Goal: Task Accomplishment & Management: Use online tool/utility

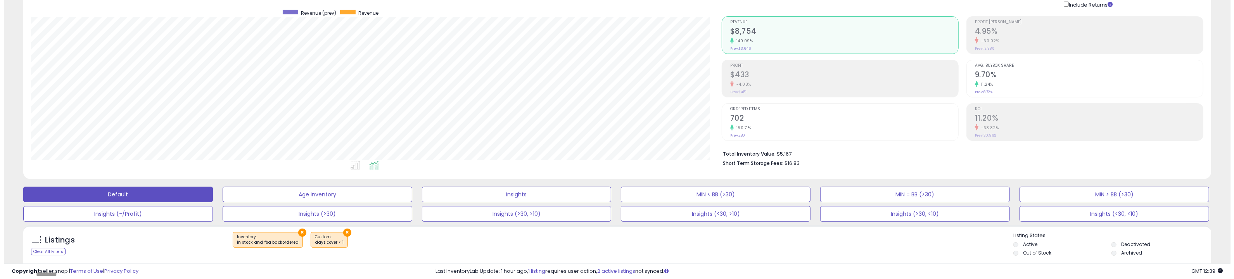
scroll to position [145, 0]
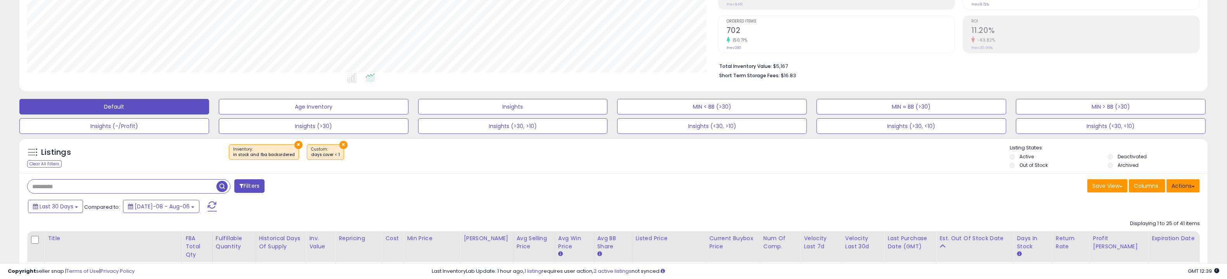
click at [1177, 184] on button "Actions" at bounding box center [1182, 185] width 33 height 13
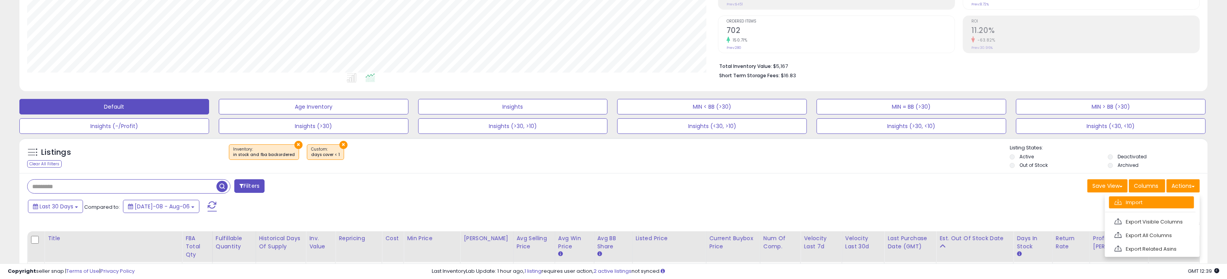
click at [1153, 197] on link "Import" at bounding box center [1151, 202] width 85 height 12
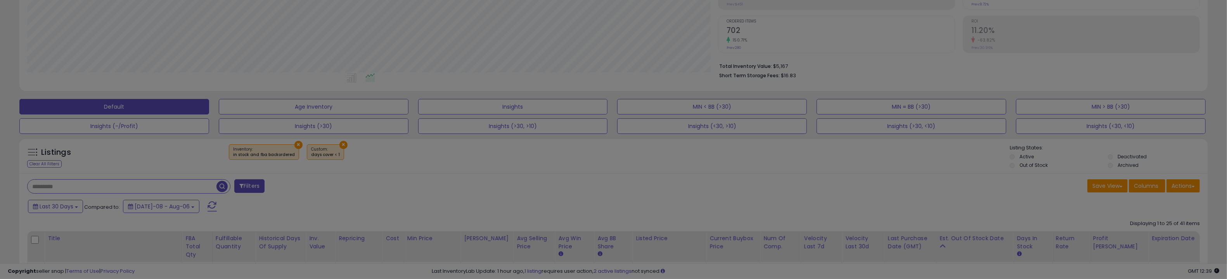
scroll to position [159, 695]
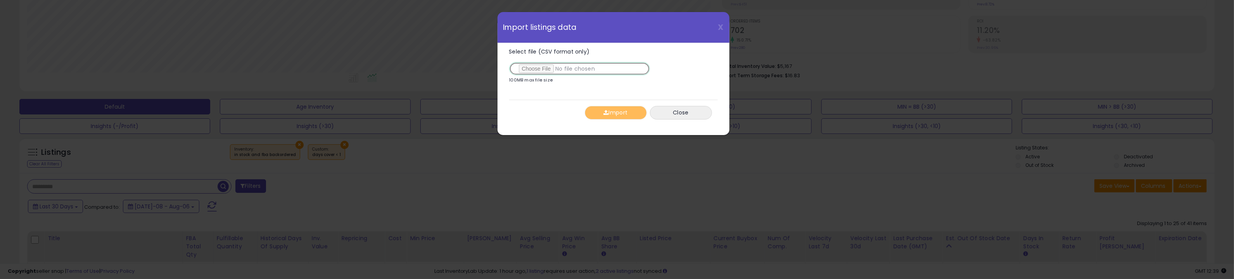
click at [544, 73] on input "Select file (CSV format only)" at bounding box center [579, 68] width 141 height 13
click at [617, 113] on button "Import" at bounding box center [616, 113] width 62 height 14
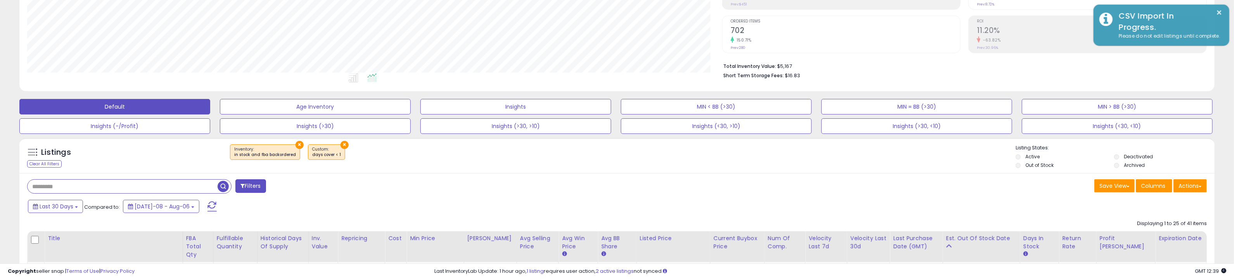
scroll to position [387629, 387098]
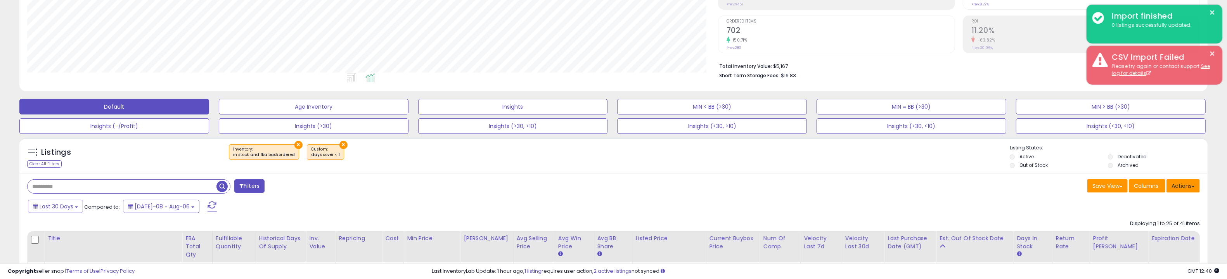
click at [1178, 184] on button "Actions" at bounding box center [1182, 185] width 33 height 13
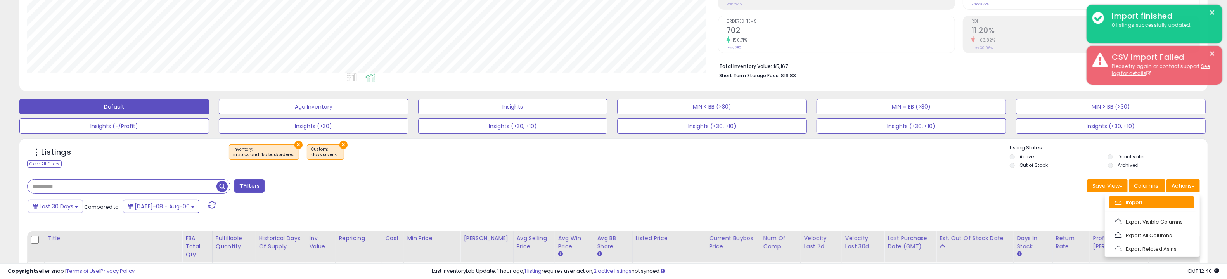
click at [1168, 199] on link "Import" at bounding box center [1151, 202] width 85 height 12
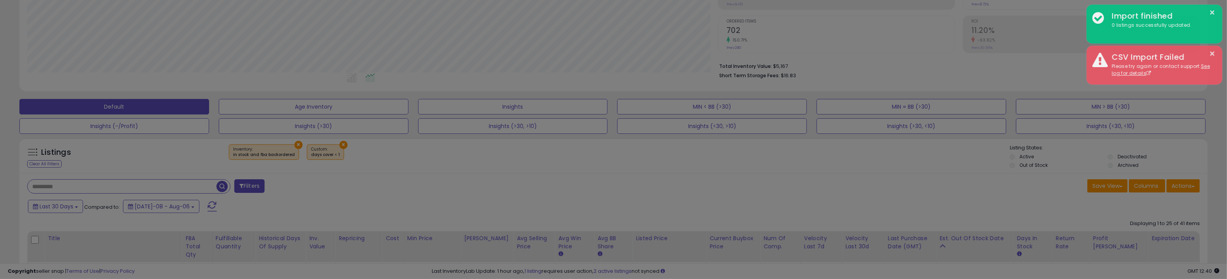
scroll to position [159, 695]
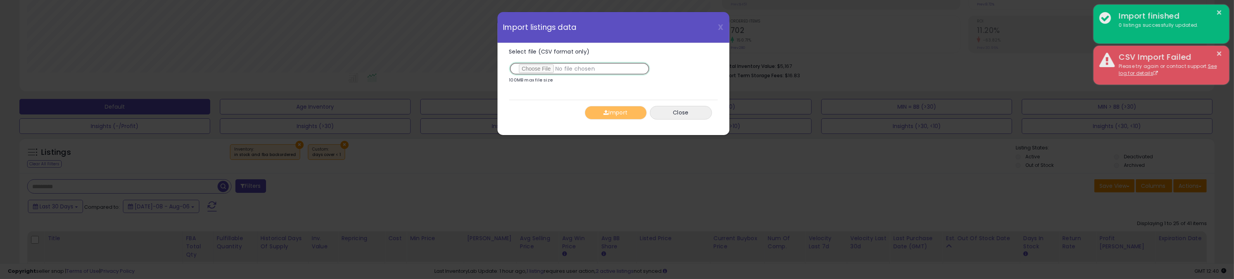
click at [527, 69] on input "Select file (CSV format only)" at bounding box center [579, 68] width 141 height 13
type input "**********"
click at [612, 111] on button "Import" at bounding box center [616, 113] width 62 height 14
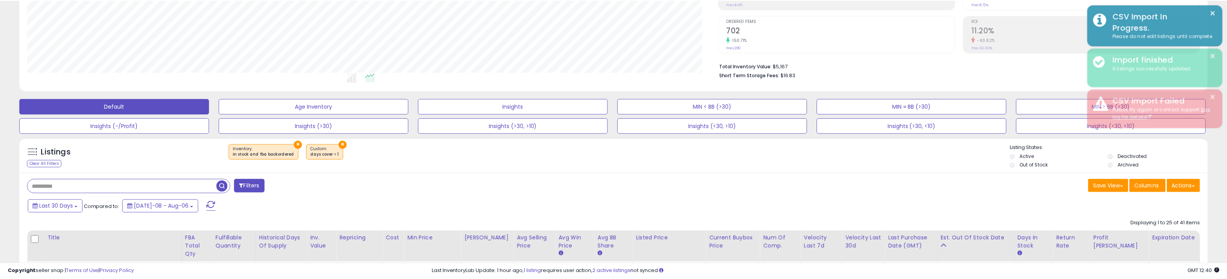
scroll to position [387629, 387098]
